Goal: Find specific page/section: Find specific page/section

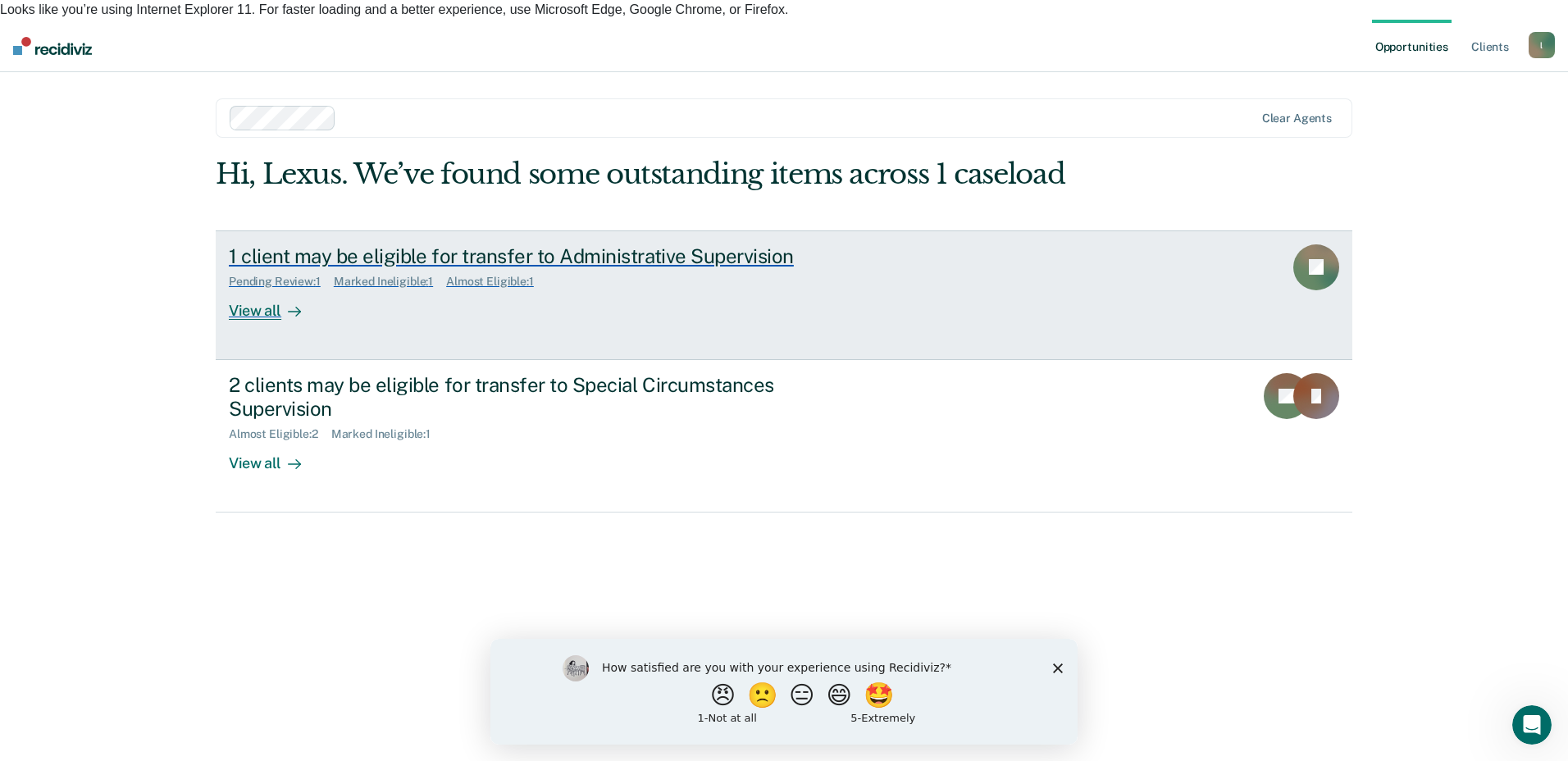
click at [274, 288] on div "View all" at bounding box center [275, 304] width 92 height 32
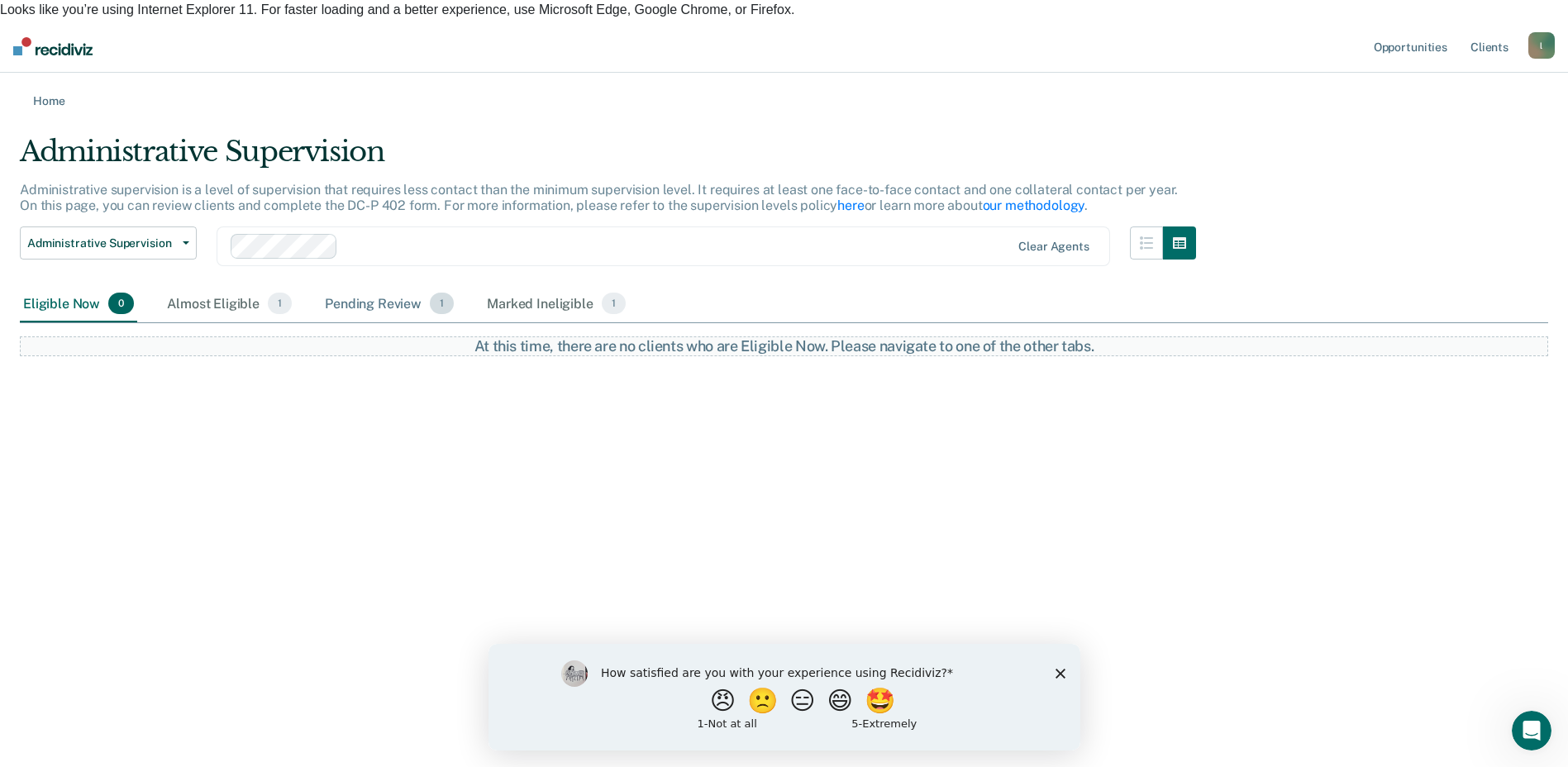
click at [397, 286] on div "Pending Review 1" at bounding box center [390, 304] width 136 height 37
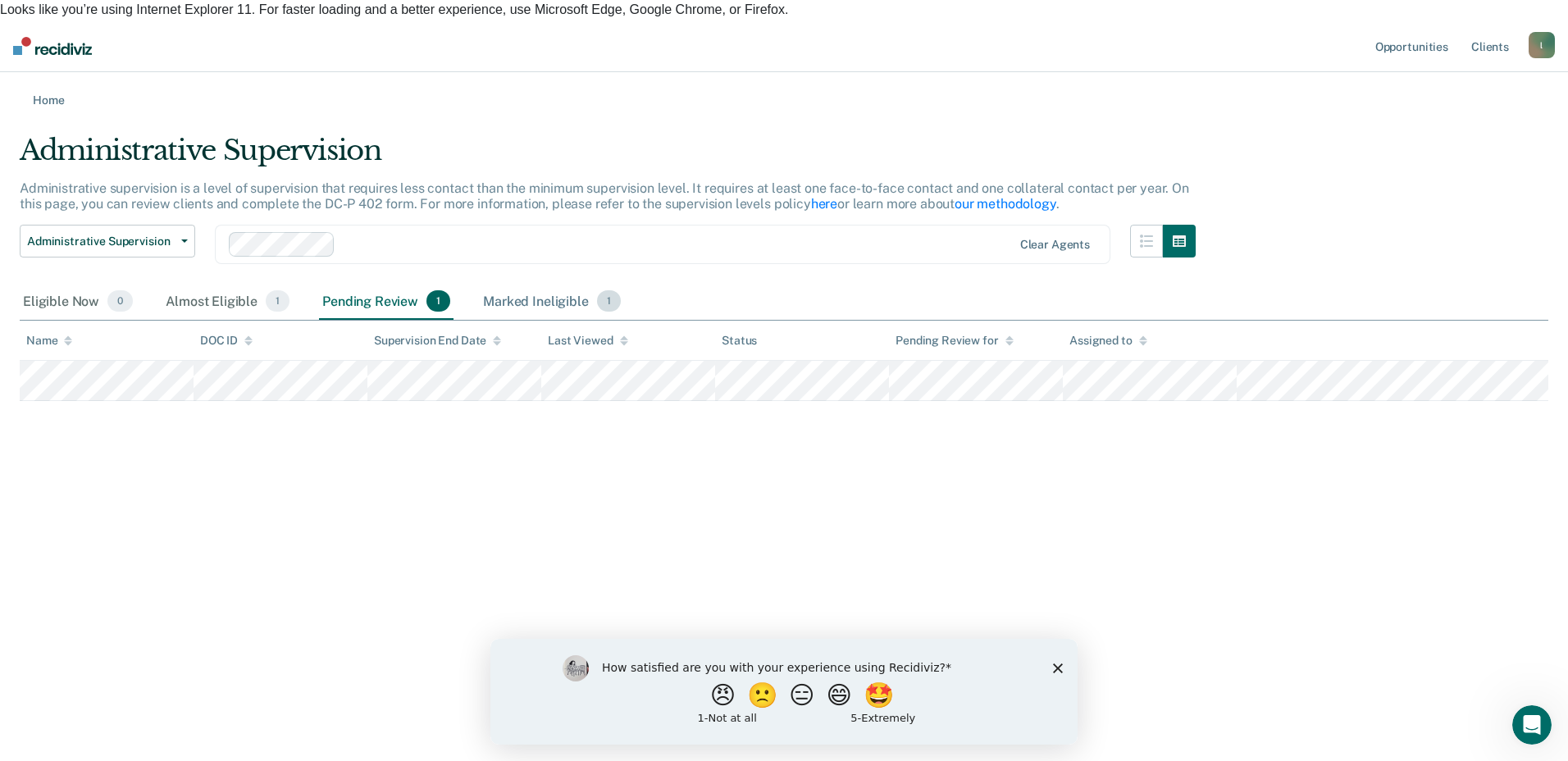
click at [541, 284] on div "Marked Ineligible 1" at bounding box center [552, 302] width 144 height 36
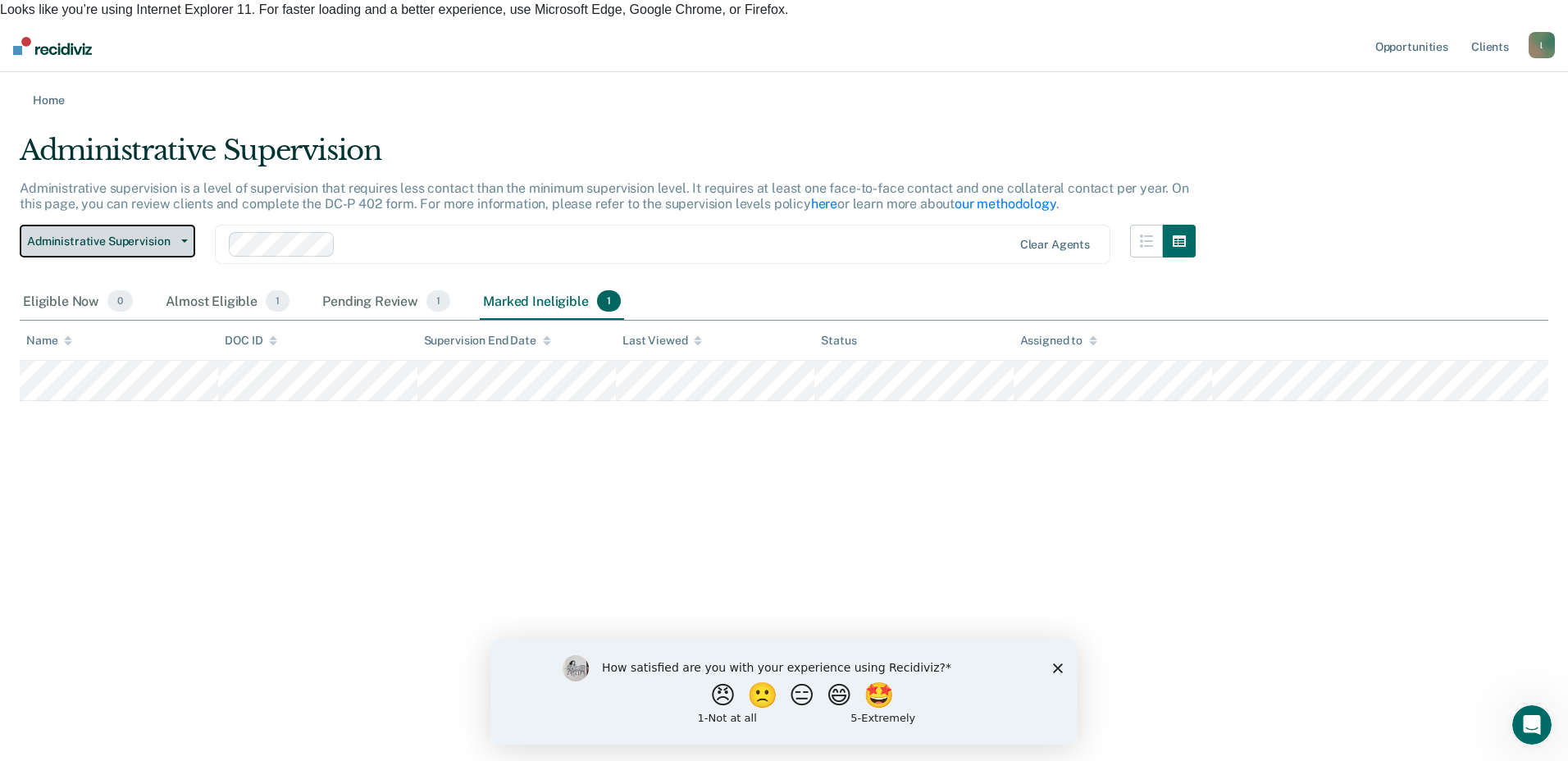
click at [150, 231] on button "Administrative Supervision" at bounding box center [107, 241] width 176 height 33
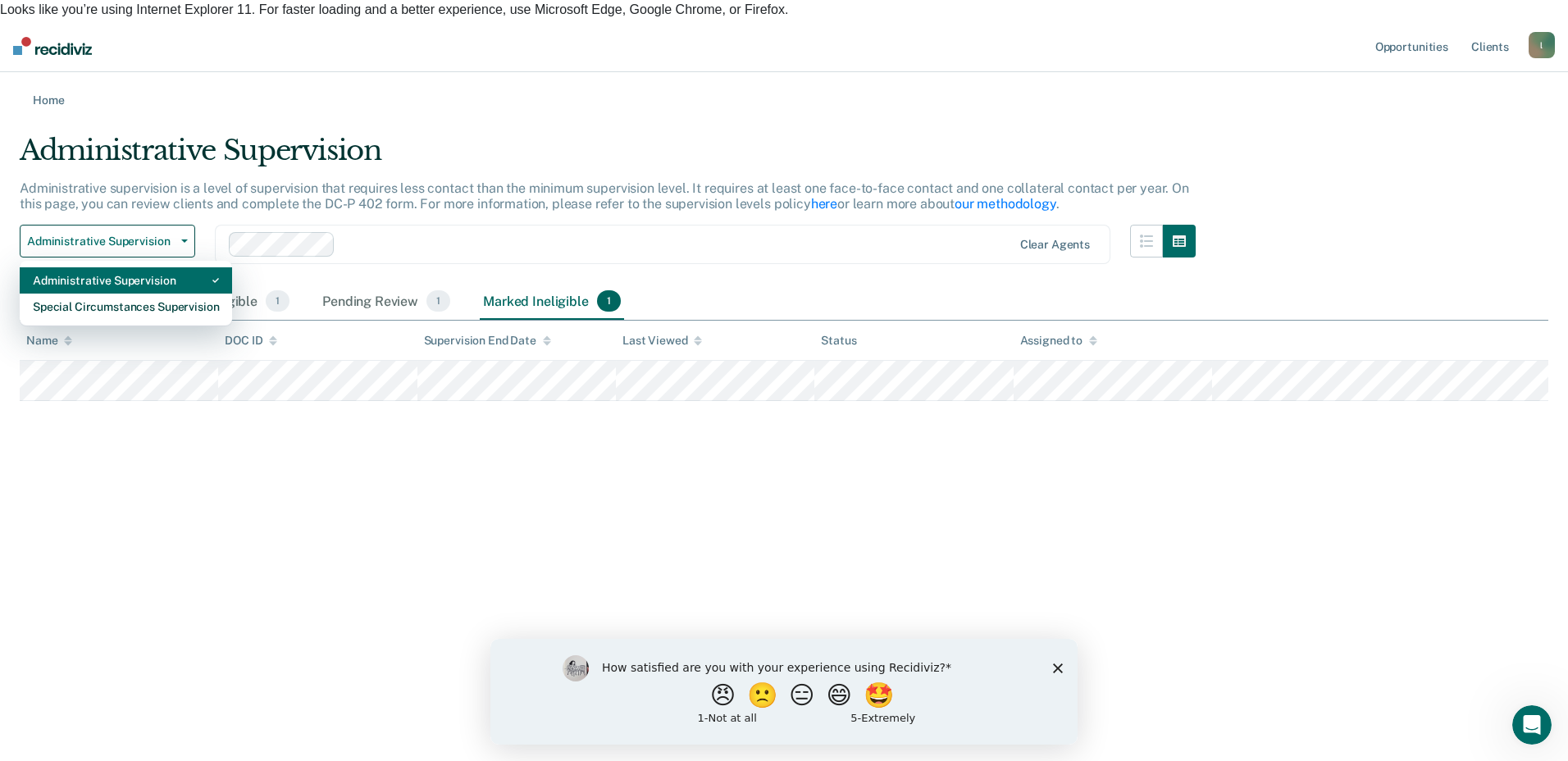
click at [135, 267] on div "Administrative Supervision" at bounding box center [125, 280] width 186 height 26
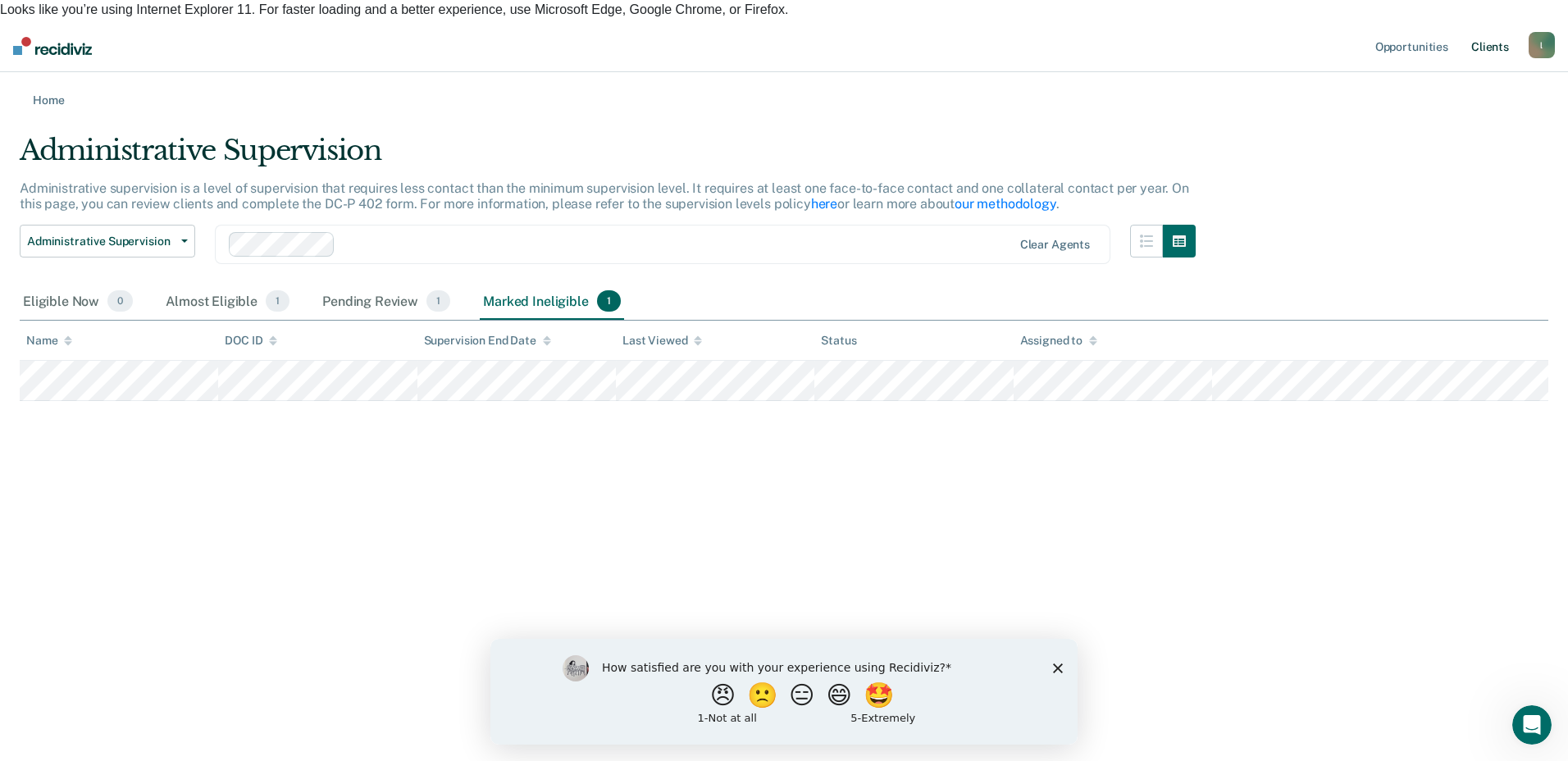
click at [1501, 22] on link "Client s" at bounding box center [1490, 46] width 44 height 53
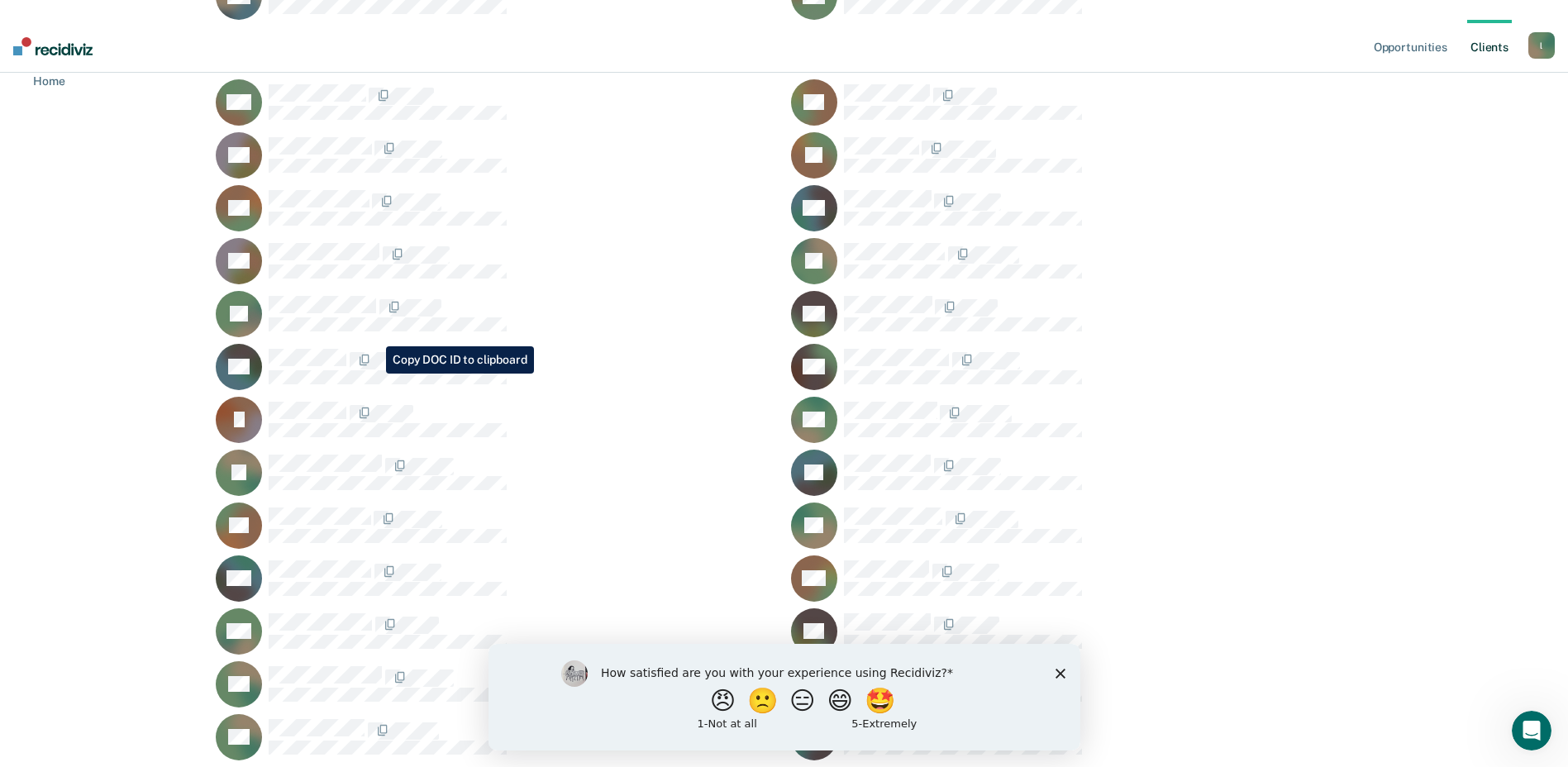
scroll to position [330, 0]
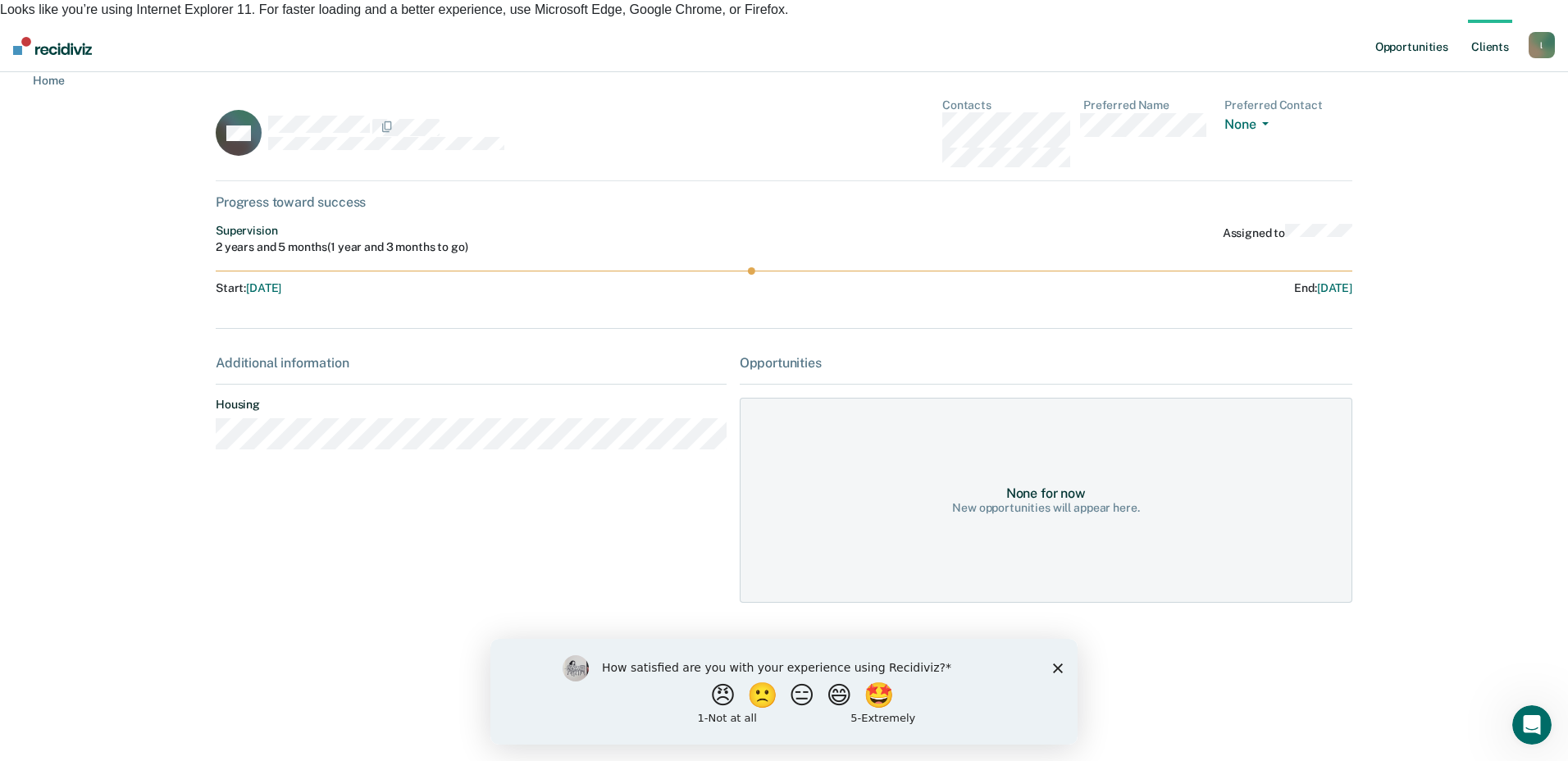
click at [1420, 30] on link "Opportunities" at bounding box center [1412, 46] width 80 height 53
